Goal: Find specific page/section: Find specific page/section

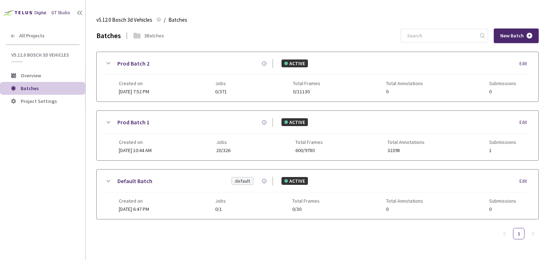
click at [155, 126] on div "Prod Batch 1" at bounding box center [192, 122] width 160 height 9
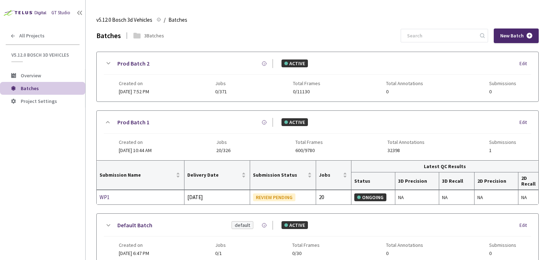
click at [133, 122] on link "Prod Batch 1" at bounding box center [133, 122] width 32 height 9
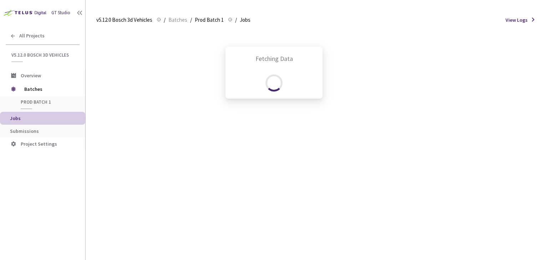
click at [210, 20] on div "Fetching Data" at bounding box center [274, 130] width 548 height 260
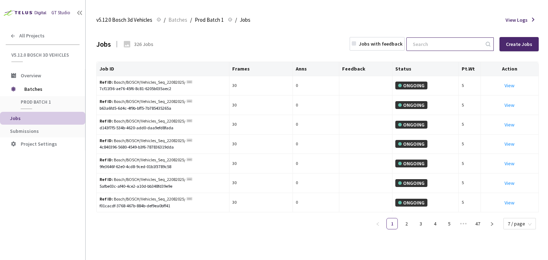
click at [434, 45] on input at bounding box center [446, 44] width 76 height 13
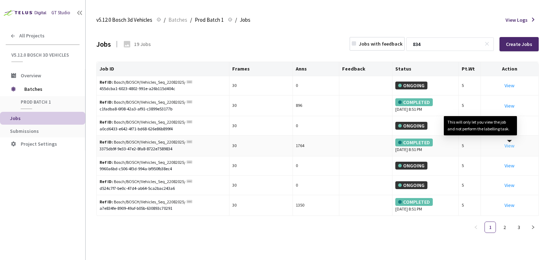
type input "834"
click at [508, 146] on link "View This will only let you view the job and not perform the labelling task." at bounding box center [509, 146] width 10 height 6
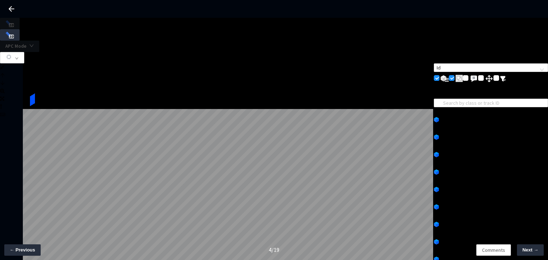
scroll to position [36, 0]
click at [462, 158] on div "1-25" at bounding box center [491, 162] width 114 height 8
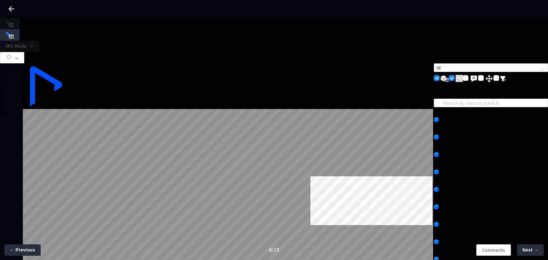
scroll to position [0, 0]
